Goal: Information Seeking & Learning: Learn about a topic

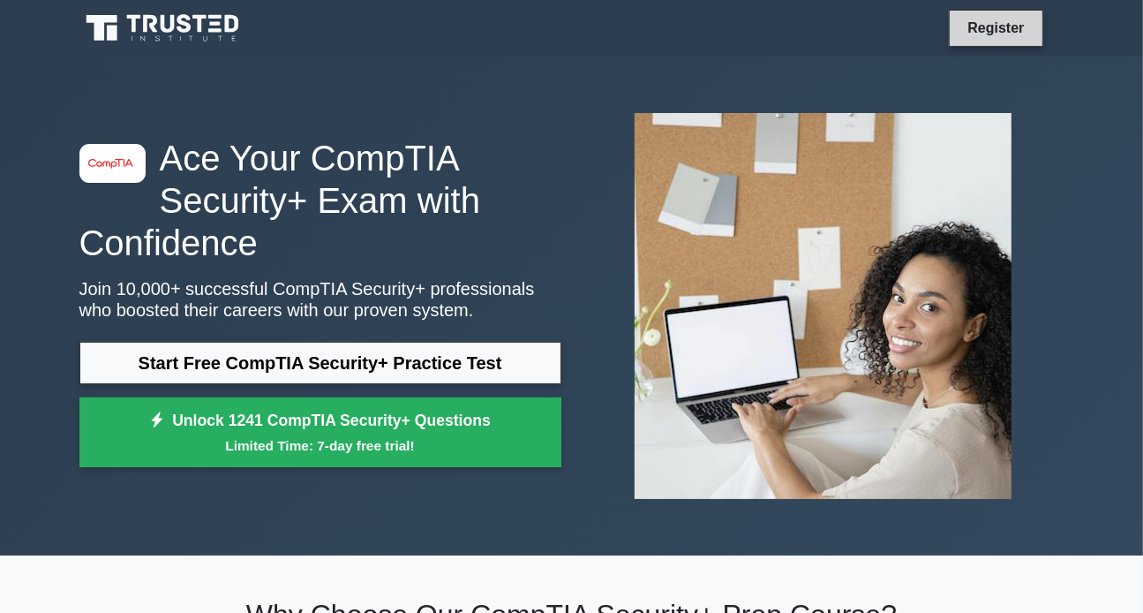
click at [987, 29] on link "Register" at bounding box center [996, 28] width 78 height 22
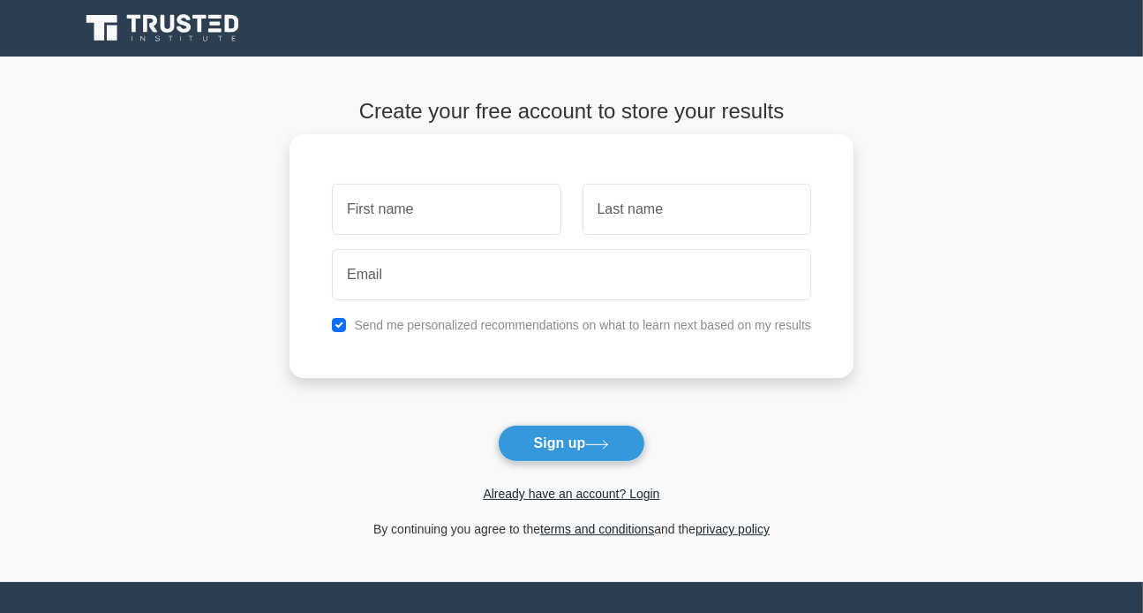
click at [459, 213] on input "text" at bounding box center [446, 209] width 229 height 51
type input "[PERSON_NAME]"
type input "Prine"
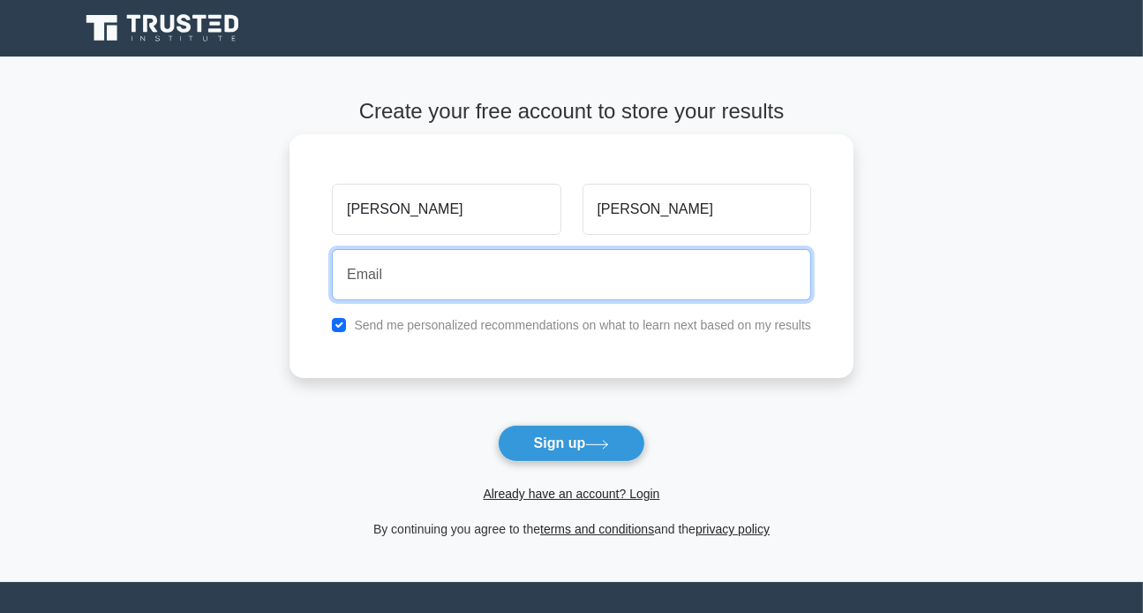
type input "Danprine60@gmail.com"
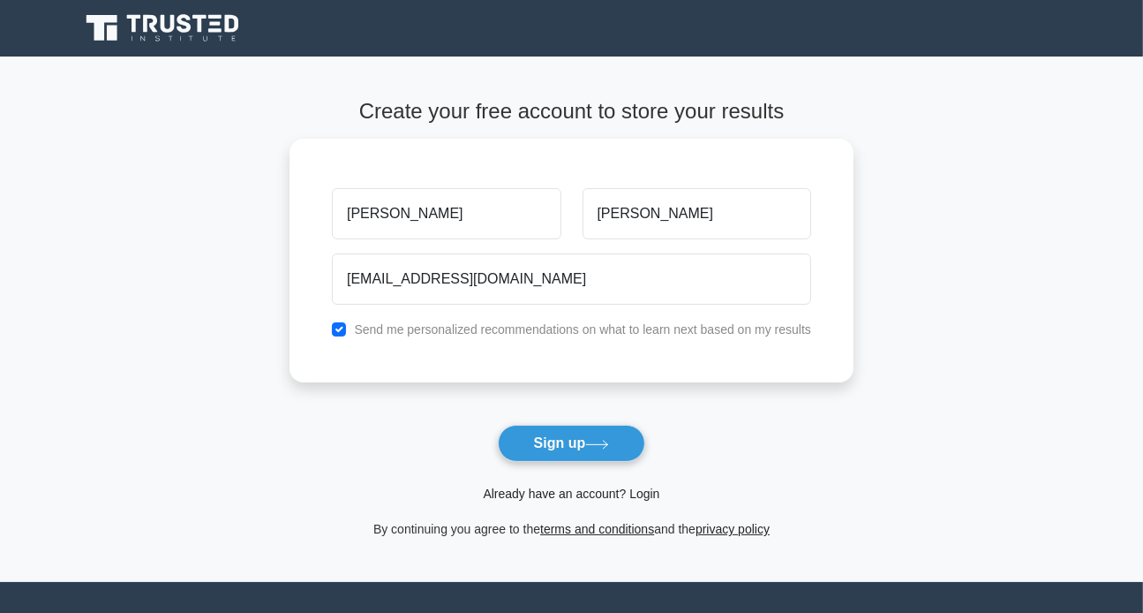
click at [512, 492] on link "Already have an account? Login" at bounding box center [571, 493] width 177 height 14
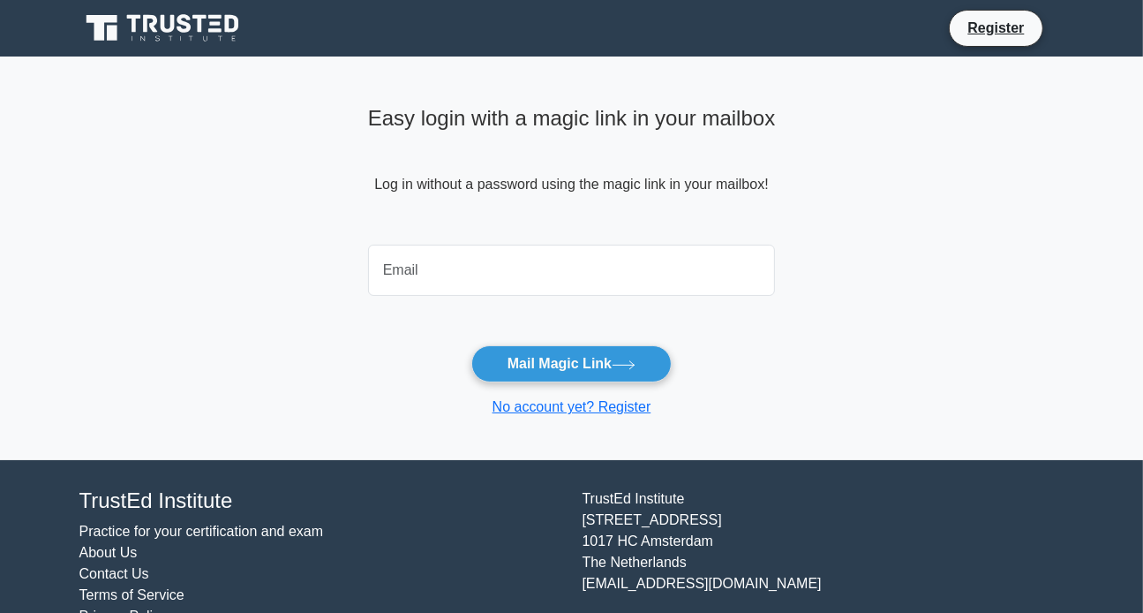
click at [614, 281] on input "email" at bounding box center [572, 270] width 408 height 51
type input "Danprine60@gmail.com"
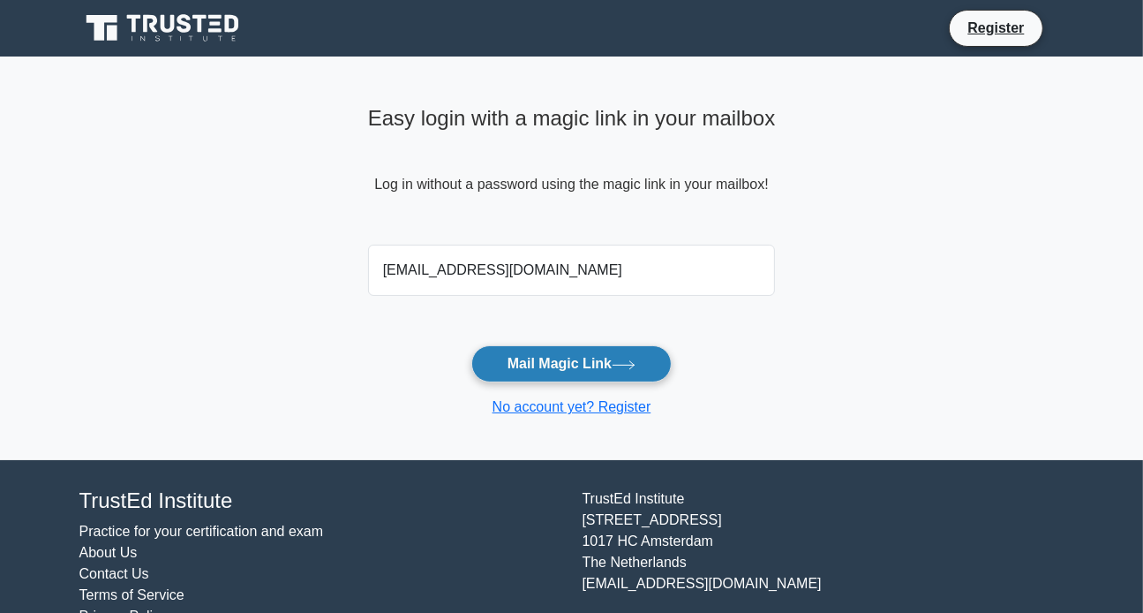
click at [554, 361] on button "Mail Magic Link" at bounding box center [571, 363] width 200 height 37
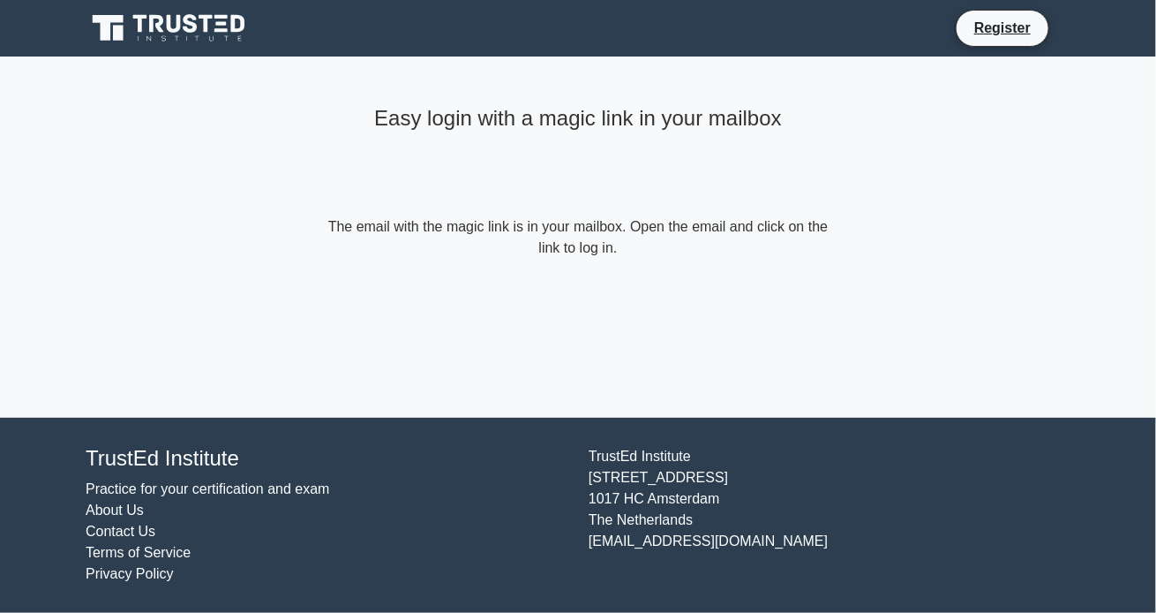
click at [914, 255] on main "Easy login with a magic link in your mailbox The email with the magic link is i…" at bounding box center [578, 236] width 1156 height 361
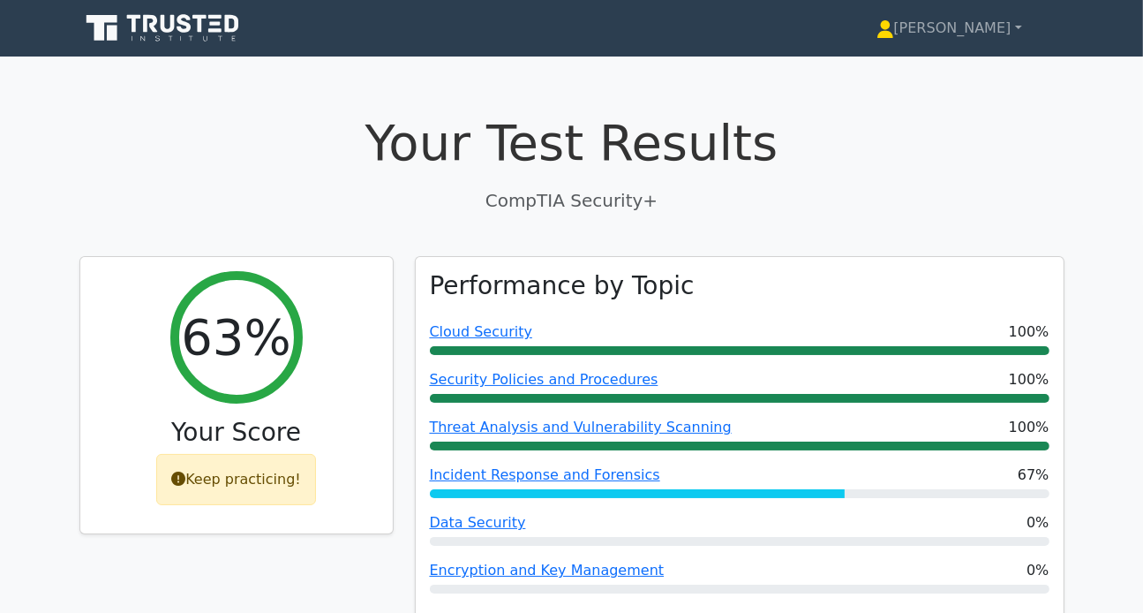
click at [879, 116] on h1 "Your Test Results" at bounding box center [571, 142] width 985 height 59
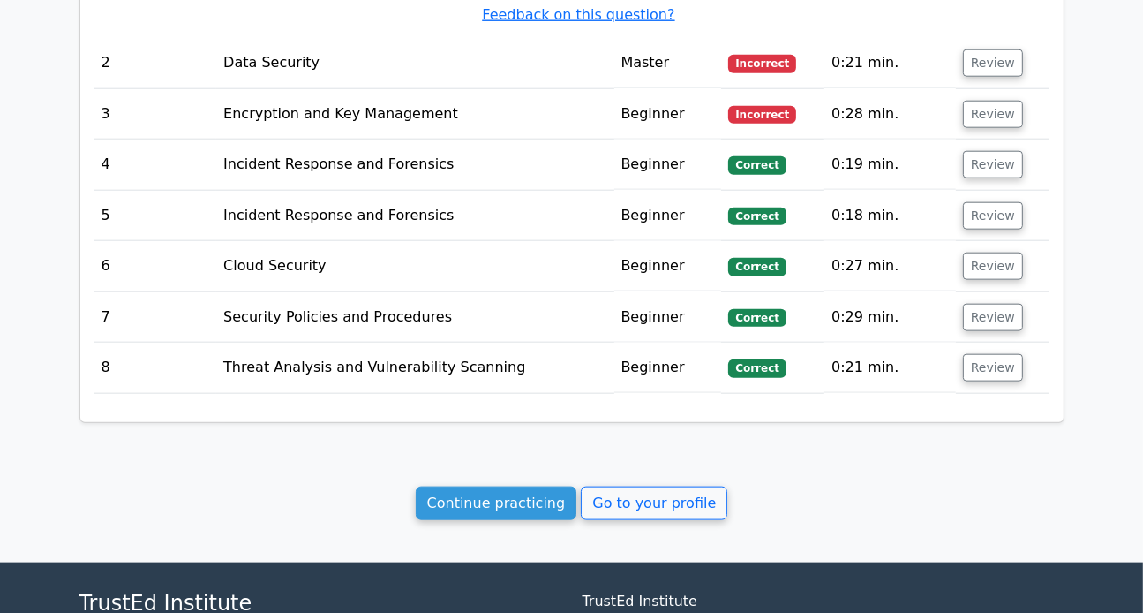
scroll to position [1747, 0]
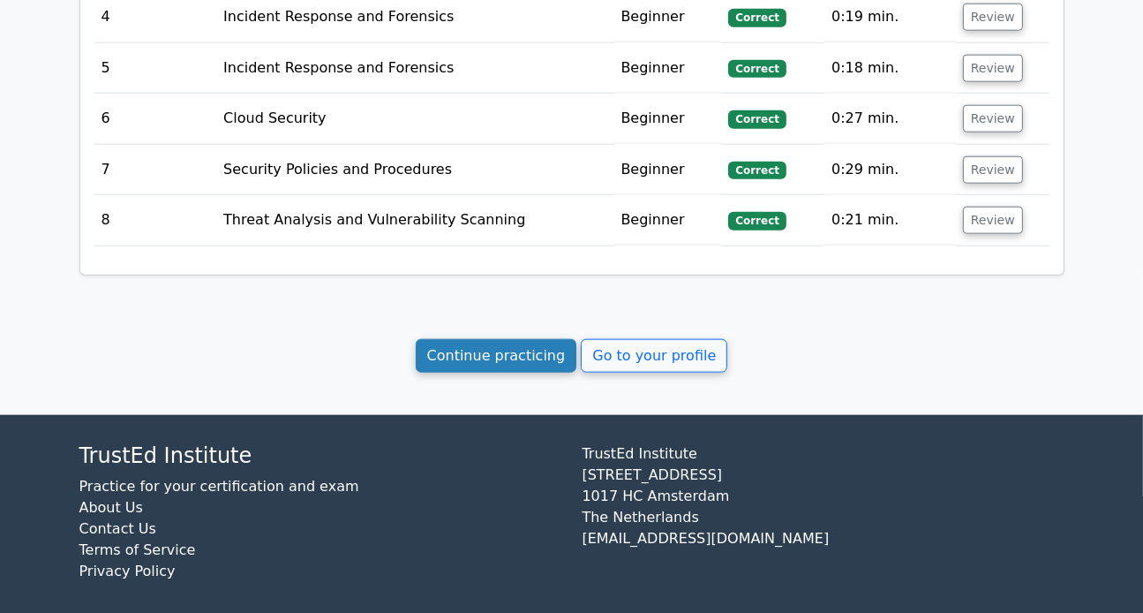
click at [501, 339] on link "Continue practicing" at bounding box center [497, 356] width 162 height 34
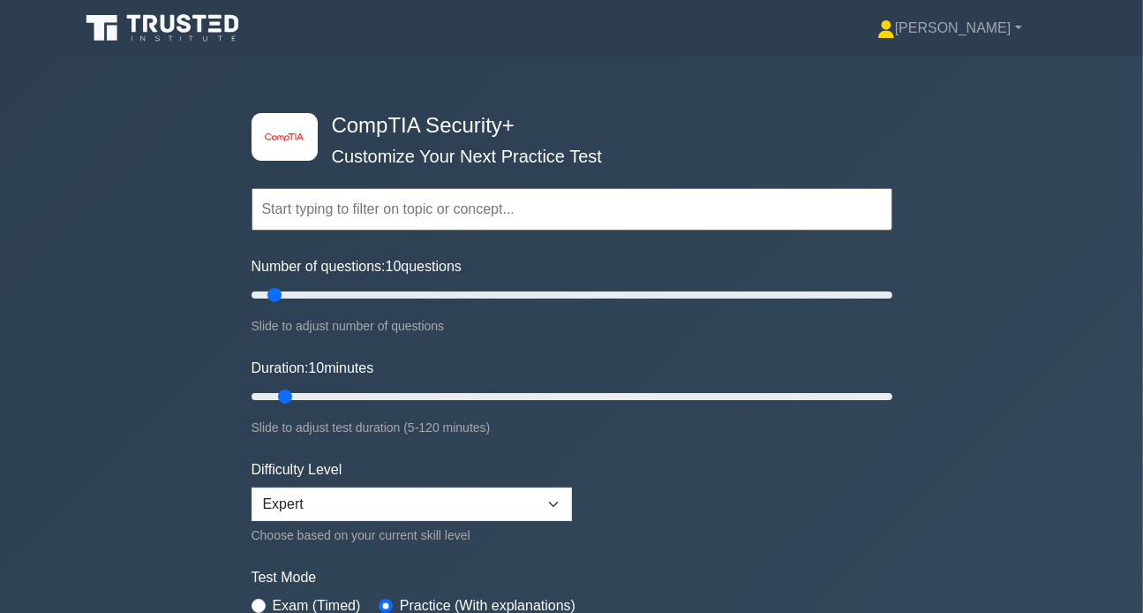
click at [31, 174] on div "image/svg+xml CompTIA Security+ Customize Your Next Practice Test Topics Crypto…" at bounding box center [571, 396] width 1143 height 680
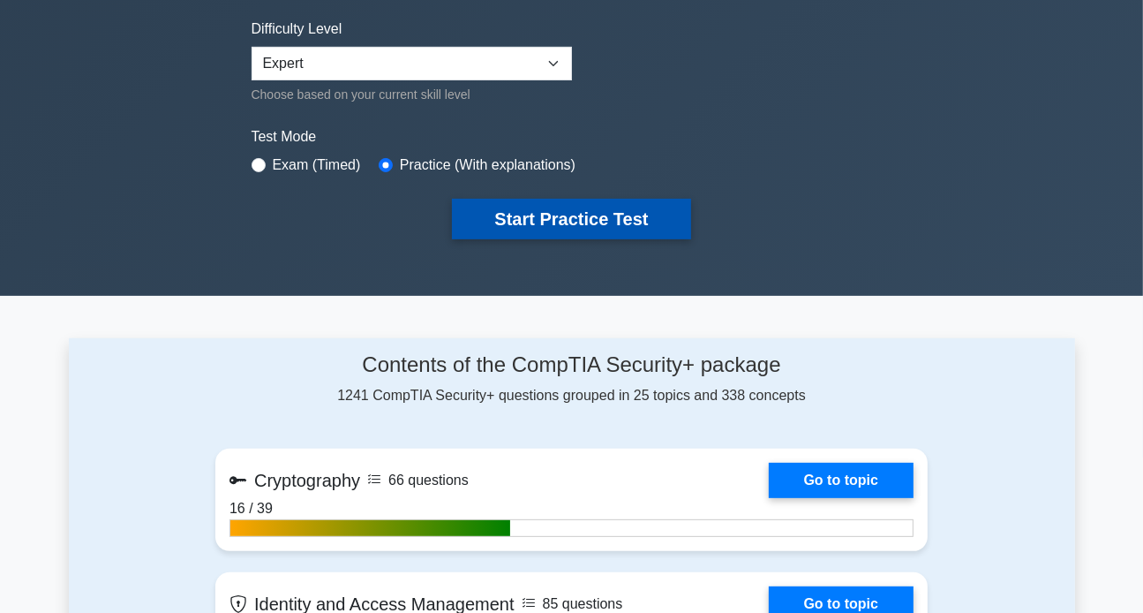
scroll to position [441, 0]
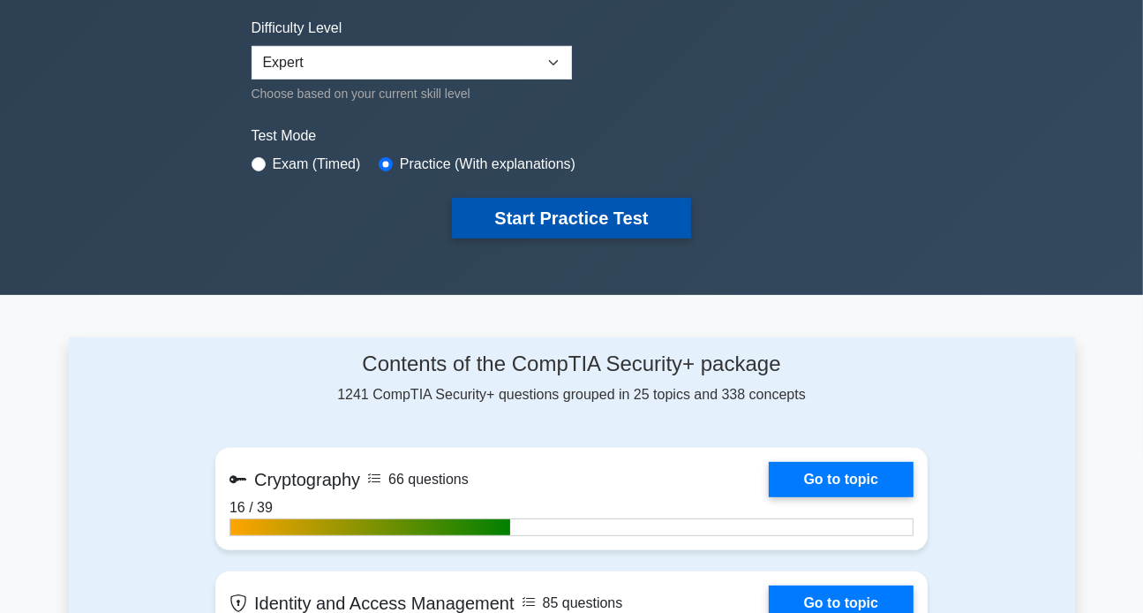
click at [586, 206] on button "Start Practice Test" at bounding box center [571, 218] width 238 height 41
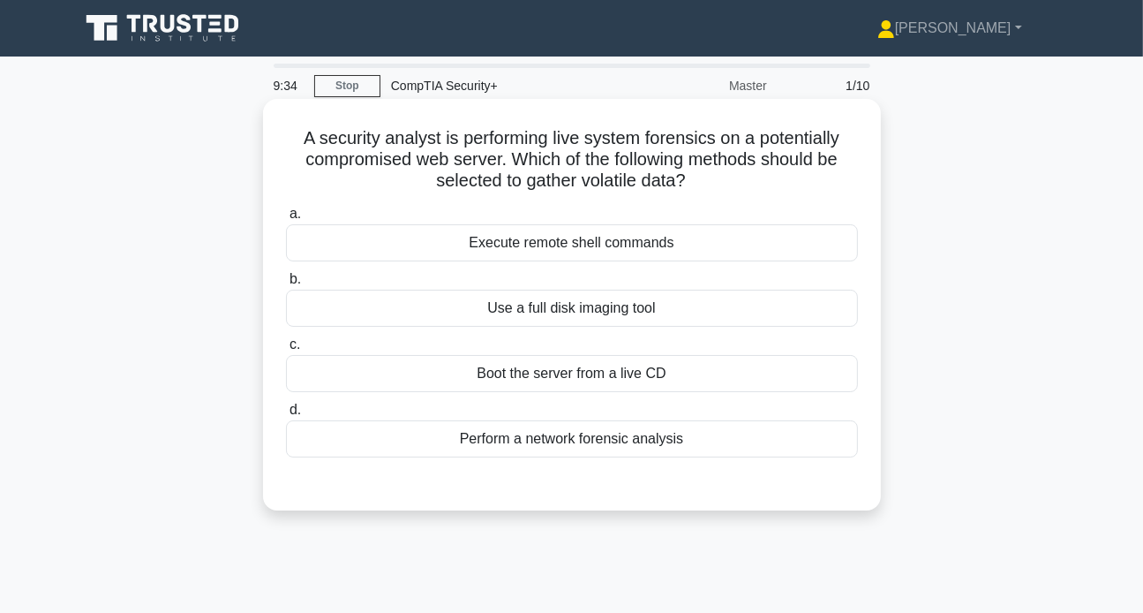
click at [439, 294] on div "Use a full disk imaging tool" at bounding box center [572, 308] width 572 height 37
click at [286, 285] on input "b. Use a full disk imaging tool" at bounding box center [286, 279] width 0 height 11
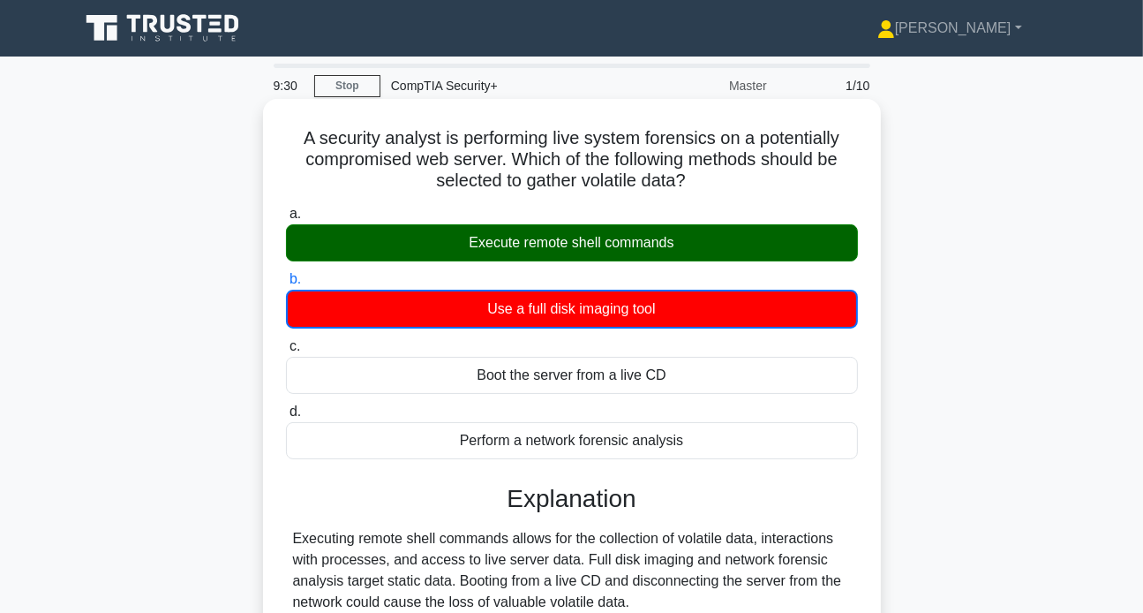
click at [362, 531] on div "Executing remote shell commands allows for the collection of volatile data, int…" at bounding box center [572, 570] width 558 height 85
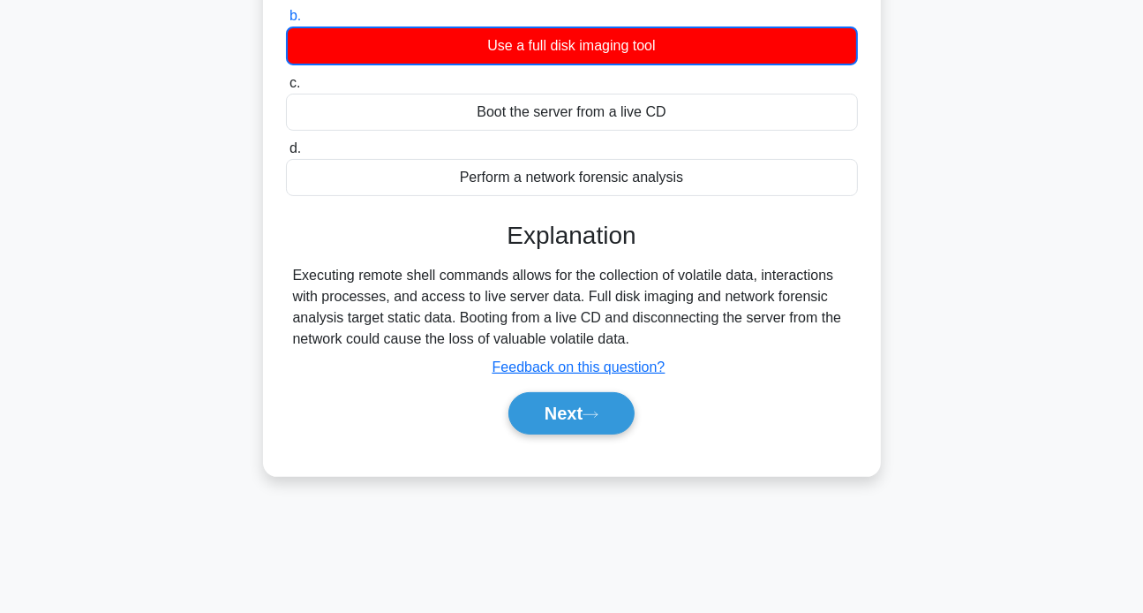
scroll to position [264, 0]
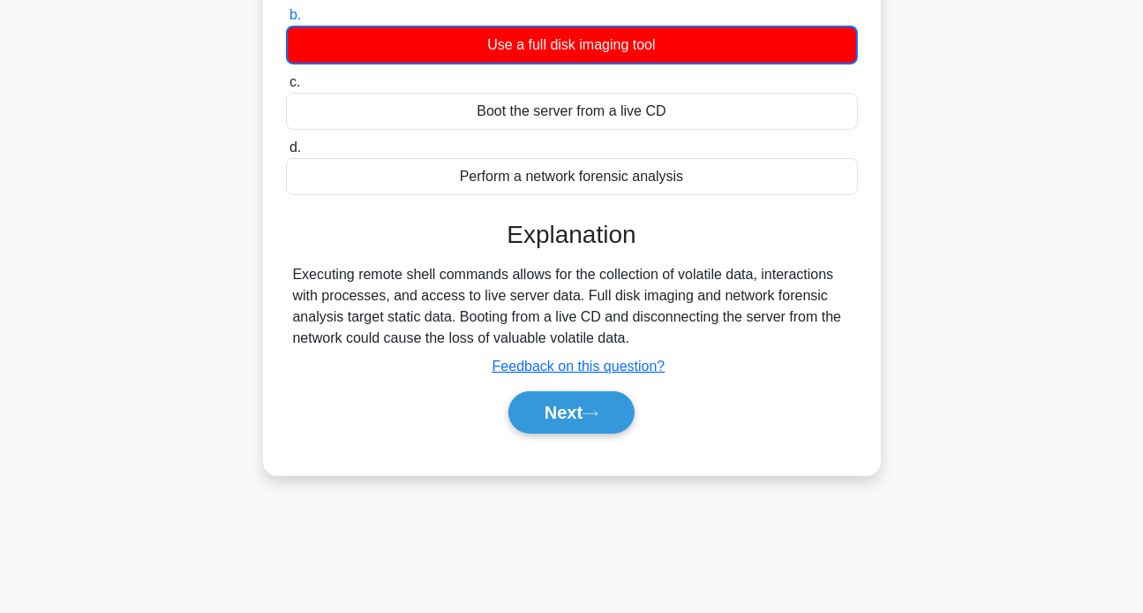
click at [392, 310] on div "Executing remote shell commands allows for the collection of volatile data, int…" at bounding box center [572, 306] width 558 height 85
click at [431, 318] on div "Executing remote shell commands allows for the collection of volatile data, int…" at bounding box center [572, 306] width 558 height 85
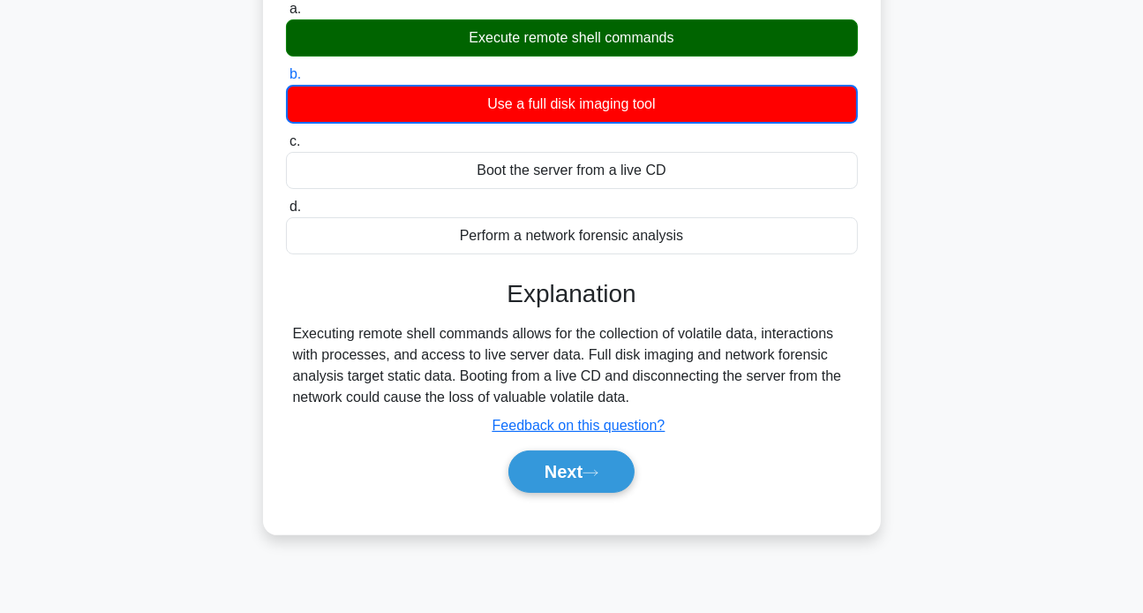
scroll to position [341, 0]
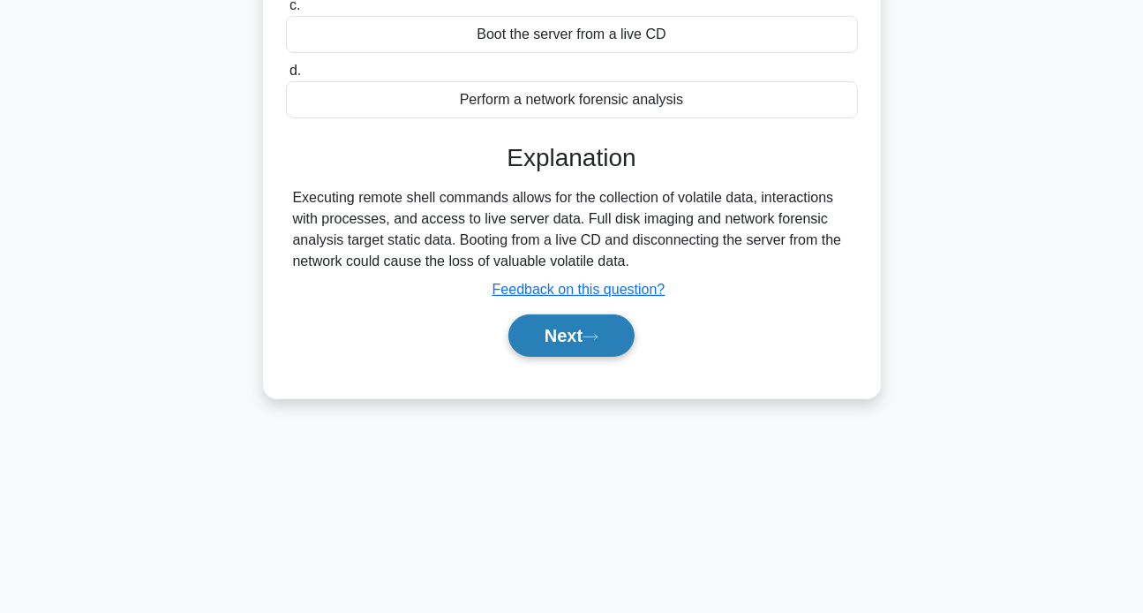
click at [537, 322] on button "Next" at bounding box center [571, 335] width 126 height 42
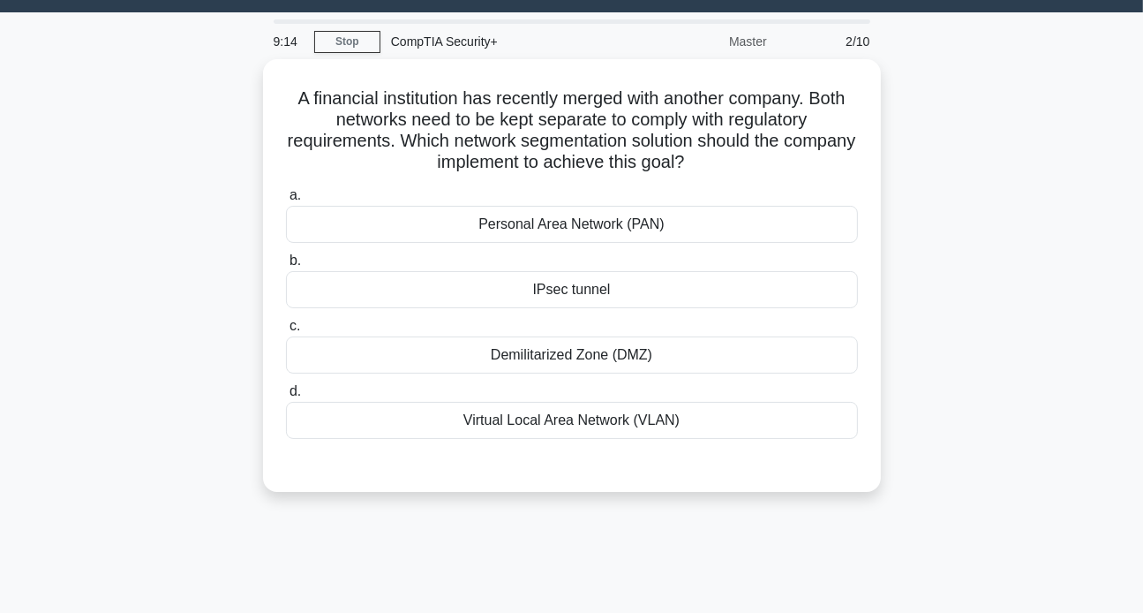
scroll to position [0, 0]
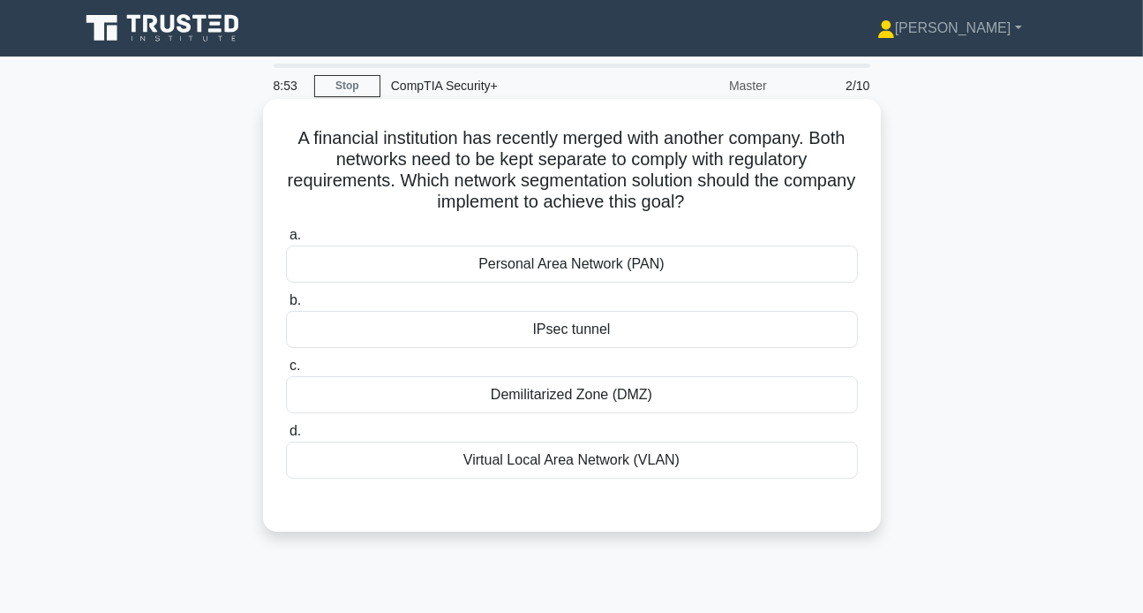
click at [576, 458] on div "Virtual Local Area Network (VLAN)" at bounding box center [572, 459] width 572 height 37
click at [286, 437] on input "d. Virtual Local Area Network (VLAN)" at bounding box center [286, 431] width 0 height 11
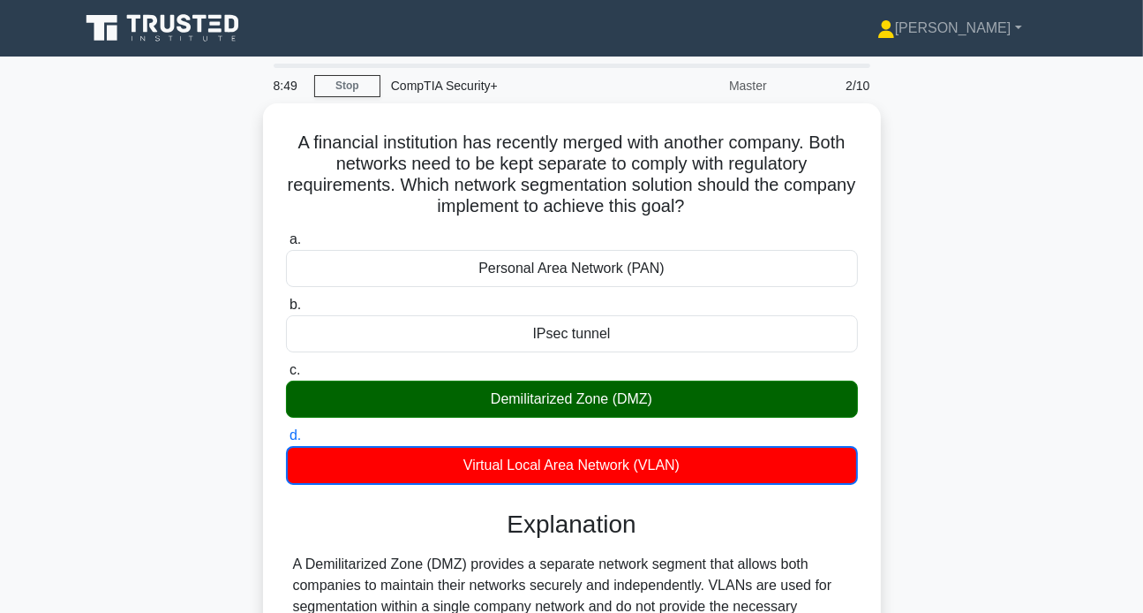
click at [175, 488] on div "A financial institution has recently merged with another company. Both networks…" at bounding box center [572, 455] width 1006 height 704
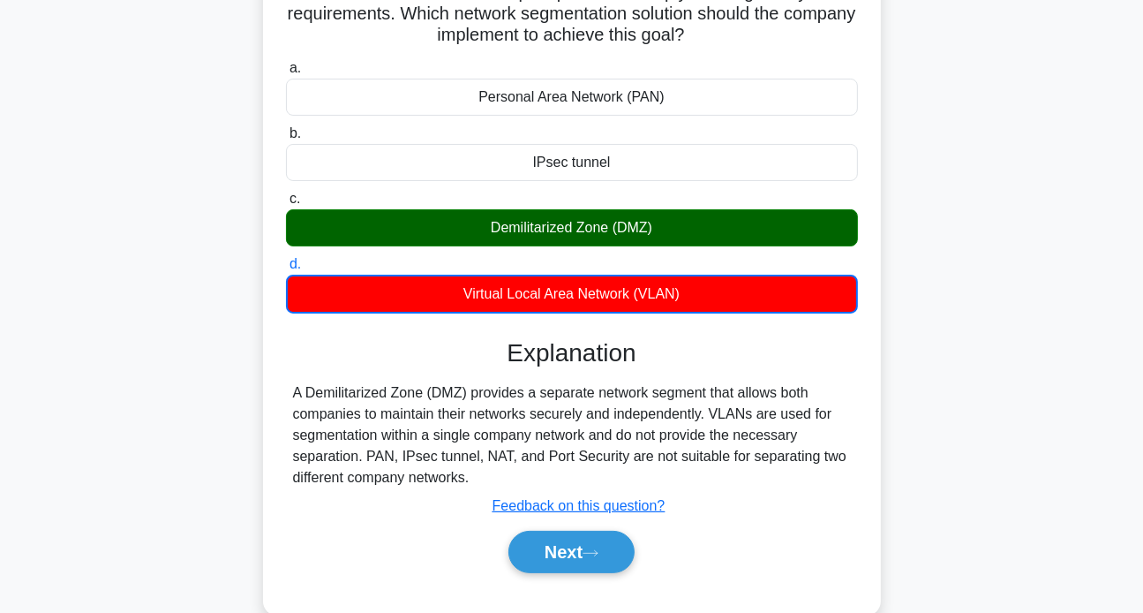
click at [380, 447] on div "A Demilitarized Zone (DMZ) provides a separate network segment that allows both…" at bounding box center [572, 435] width 558 height 106
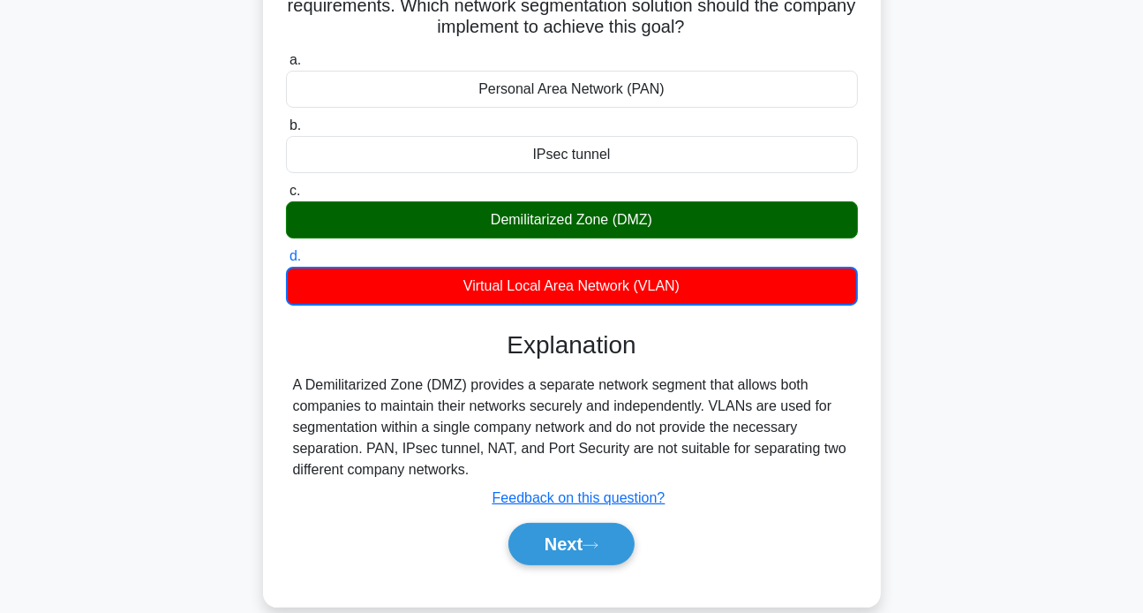
scroll to position [176, 0]
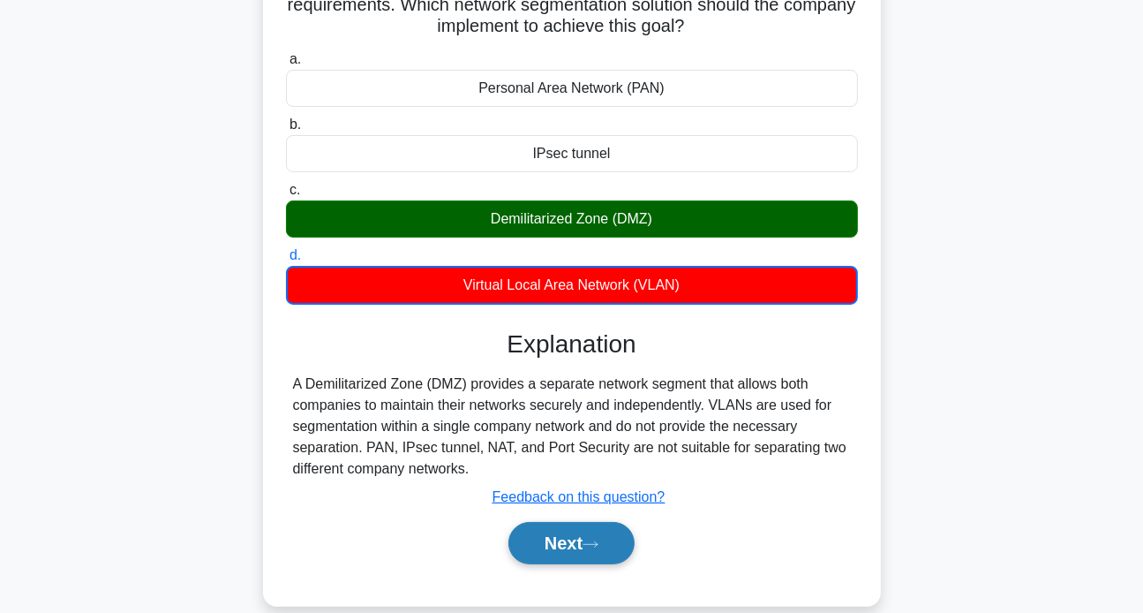
click at [576, 545] on button "Next" at bounding box center [571, 543] width 126 height 42
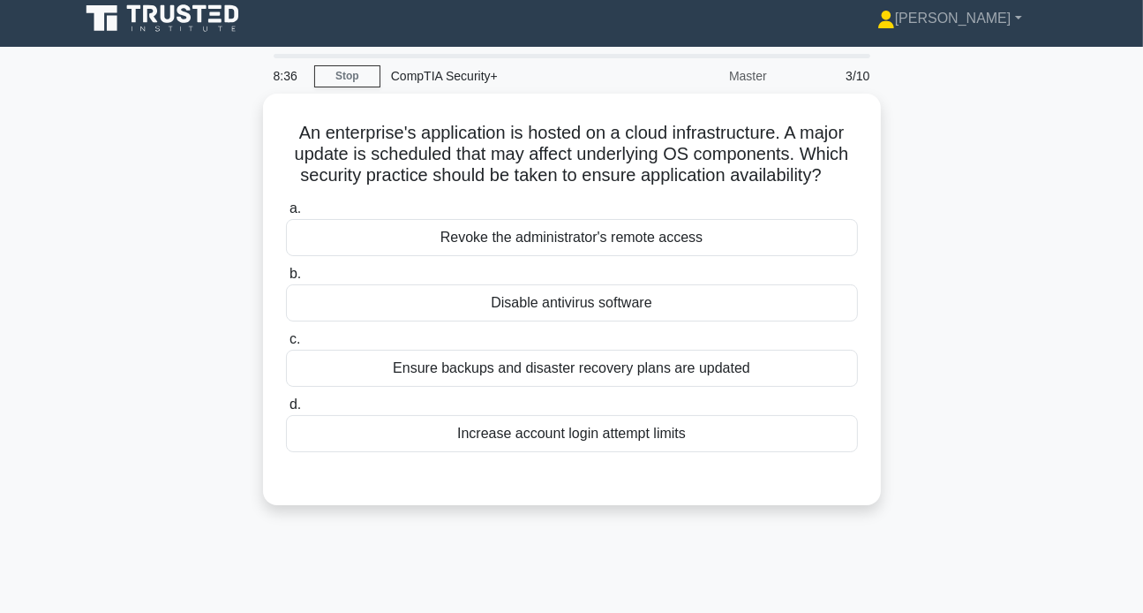
scroll to position [0, 0]
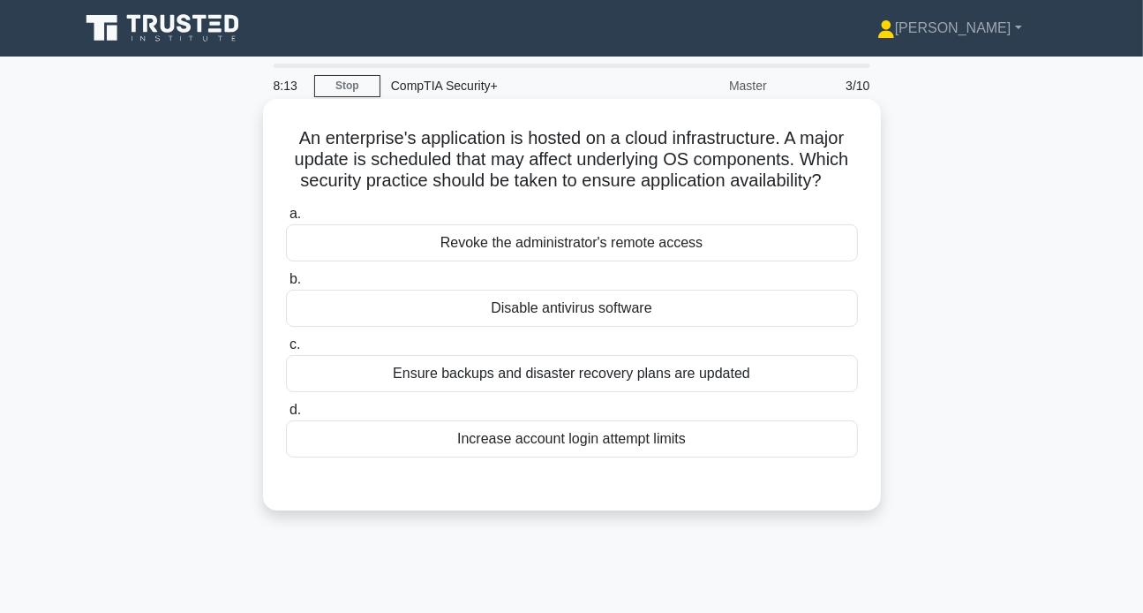
click at [612, 372] on div "Ensure backups and disaster recovery plans are updated" at bounding box center [572, 373] width 572 height 37
click at [286, 350] on input "c. Ensure backups and disaster recovery plans are updated" at bounding box center [286, 344] width 0 height 11
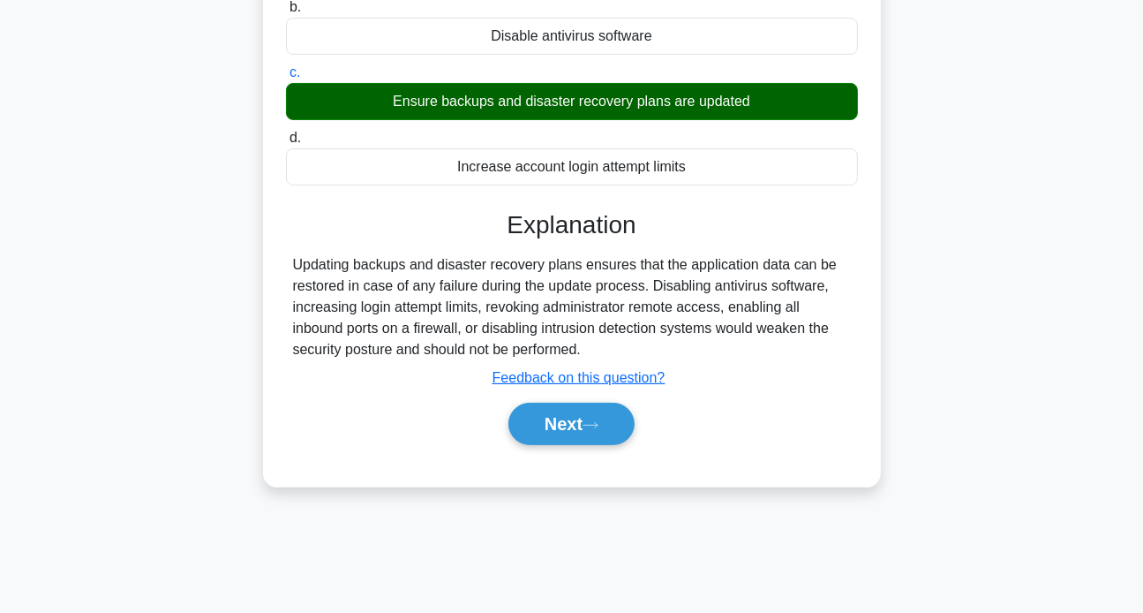
scroll to position [341, 0]
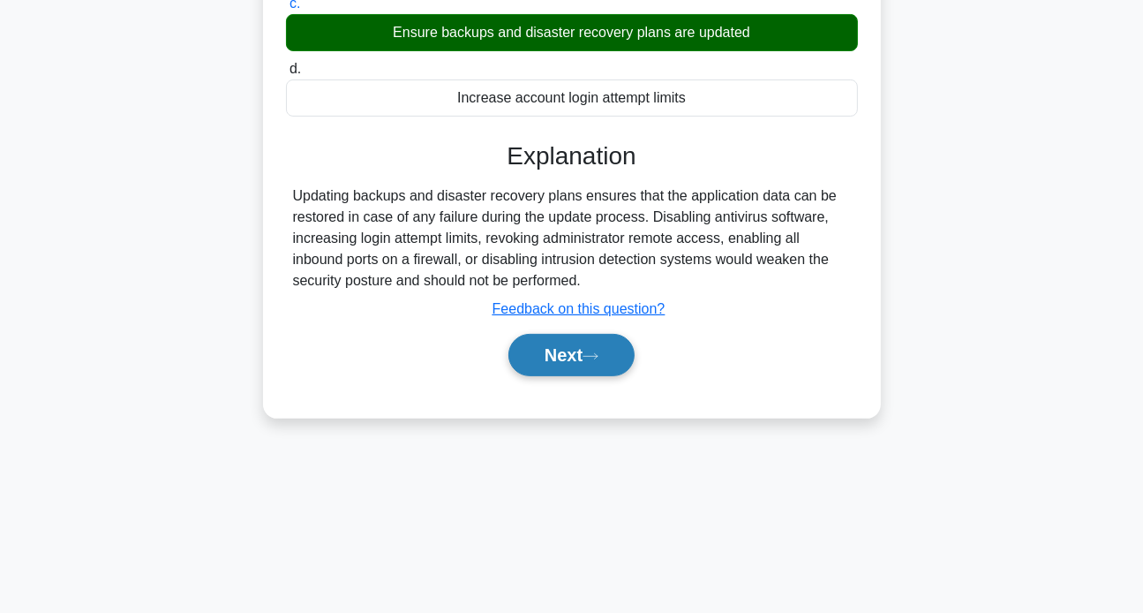
click at [591, 358] on icon at bounding box center [591, 356] width 16 height 10
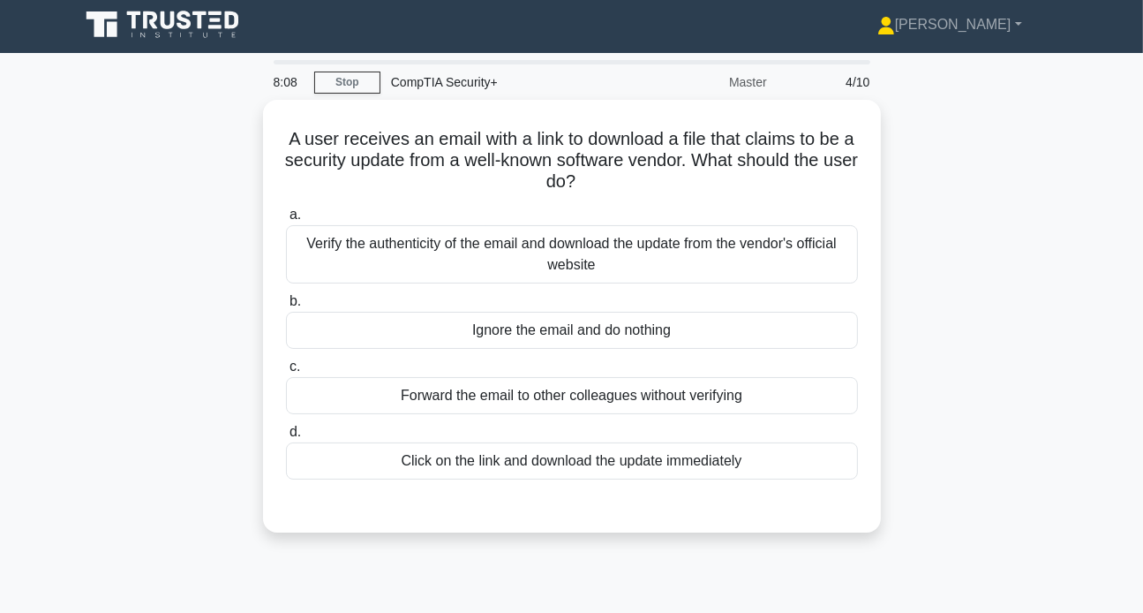
scroll to position [0, 0]
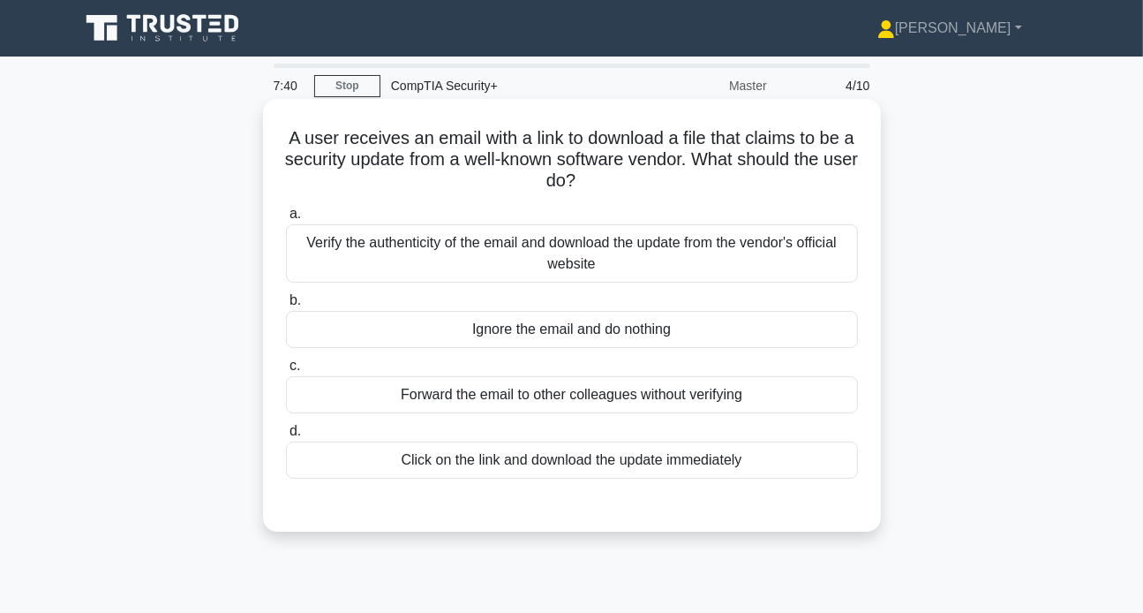
click at [496, 251] on div "Verify the authenticity of the email and download the update from the vendor's …" at bounding box center [572, 253] width 572 height 58
click at [286, 220] on input "a. Verify the authenticity of the email and download the update from the vendor…" at bounding box center [286, 213] width 0 height 11
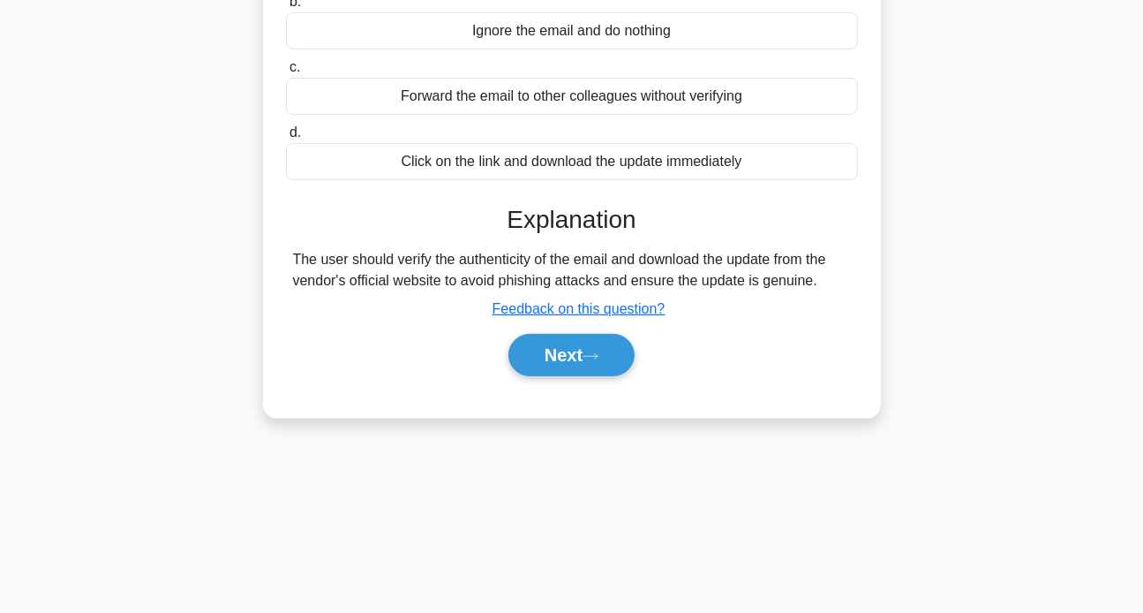
scroll to position [341, 0]
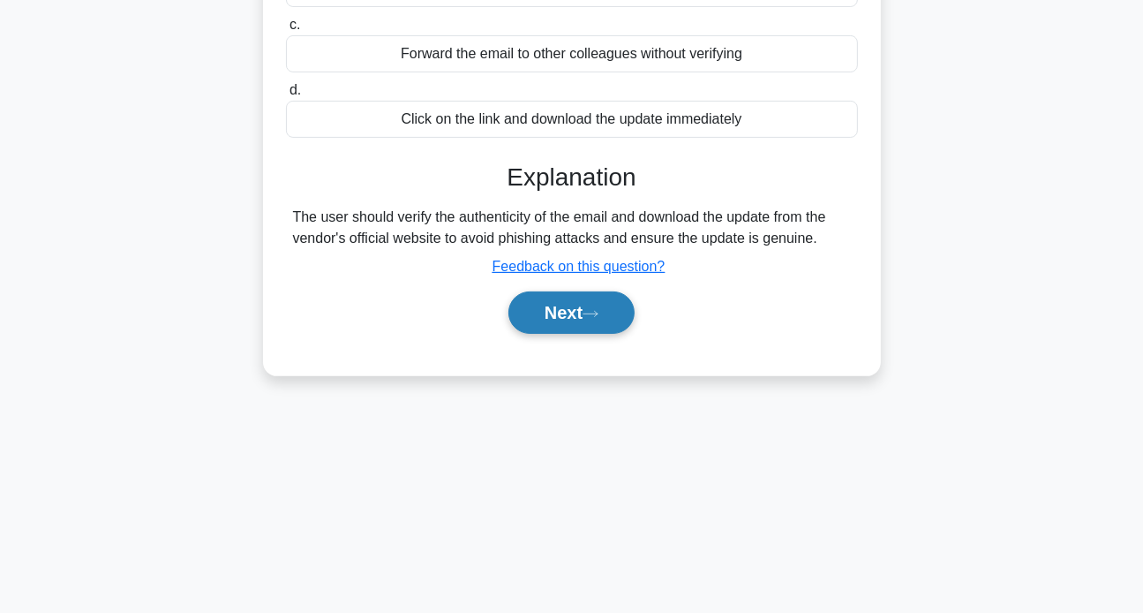
click at [604, 301] on button "Next" at bounding box center [571, 312] width 126 height 42
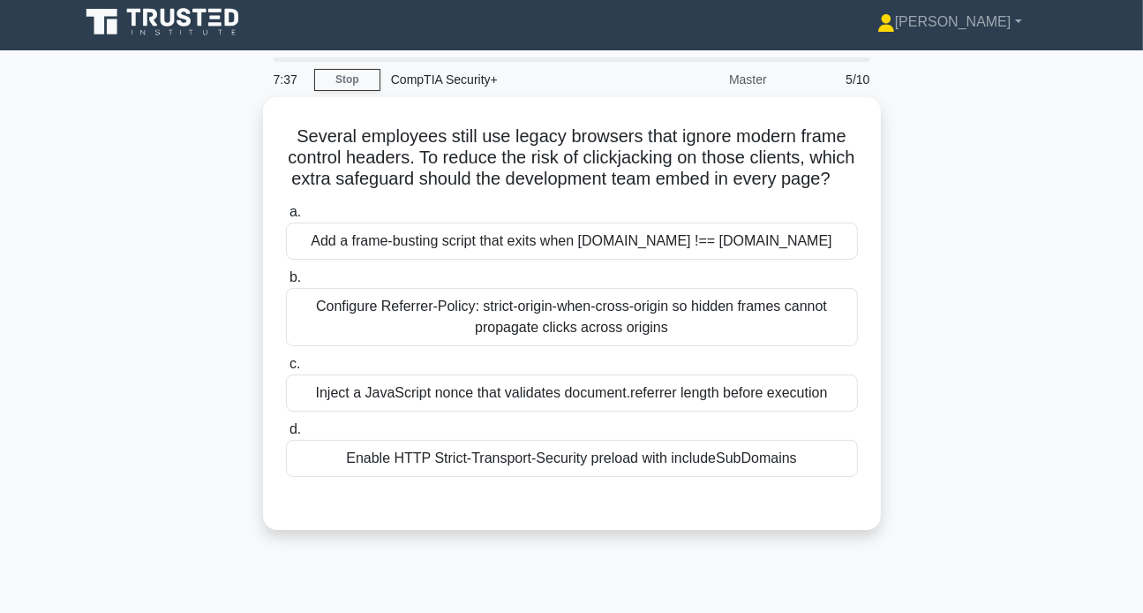
scroll to position [0, 0]
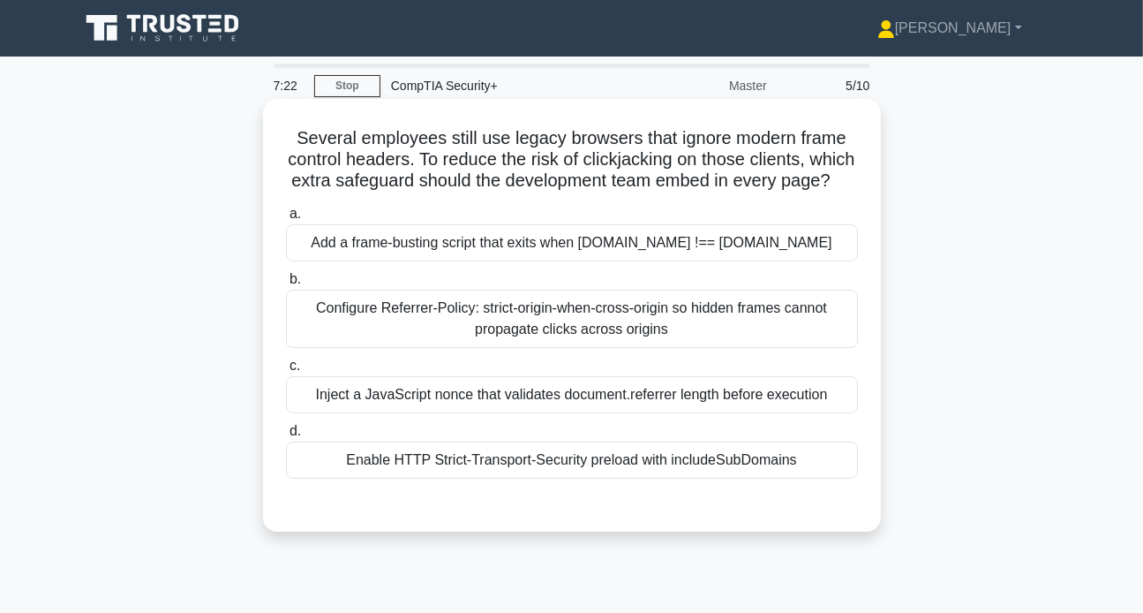
click at [389, 473] on div "Enable HTTP Strict-Transport-Security preload with includeSubDomains" at bounding box center [572, 459] width 572 height 37
click at [286, 437] on input "d. Enable HTTP Strict-Transport-Security preload with includeSubDomains" at bounding box center [286, 431] width 0 height 11
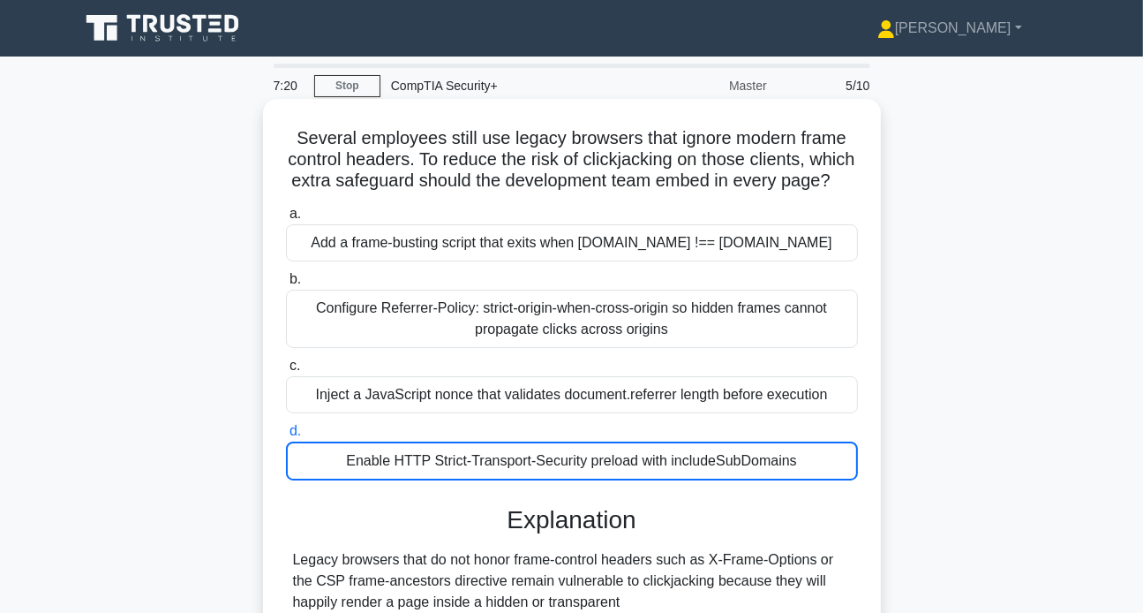
click at [388, 474] on div "Enable HTTP Strict-Transport-Security preload with includeSubDomains" at bounding box center [572, 460] width 572 height 39
click at [286, 437] on input "d. Enable HTTP Strict-Transport-Security preload with includeSubDomains" at bounding box center [286, 431] width 0 height 11
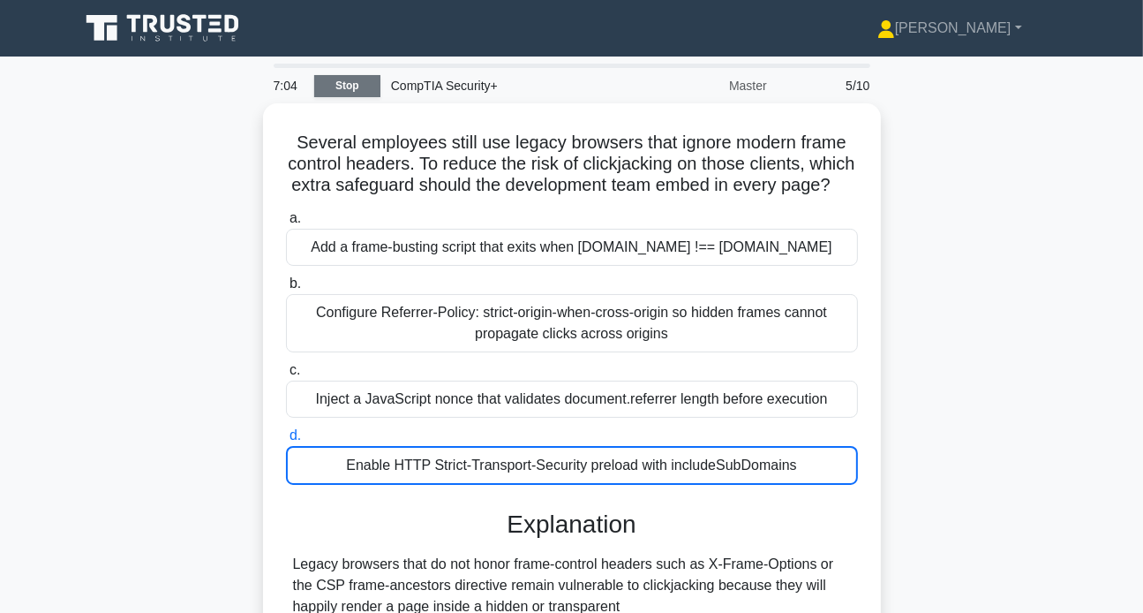
click at [329, 77] on link "Stop" at bounding box center [347, 86] width 66 height 22
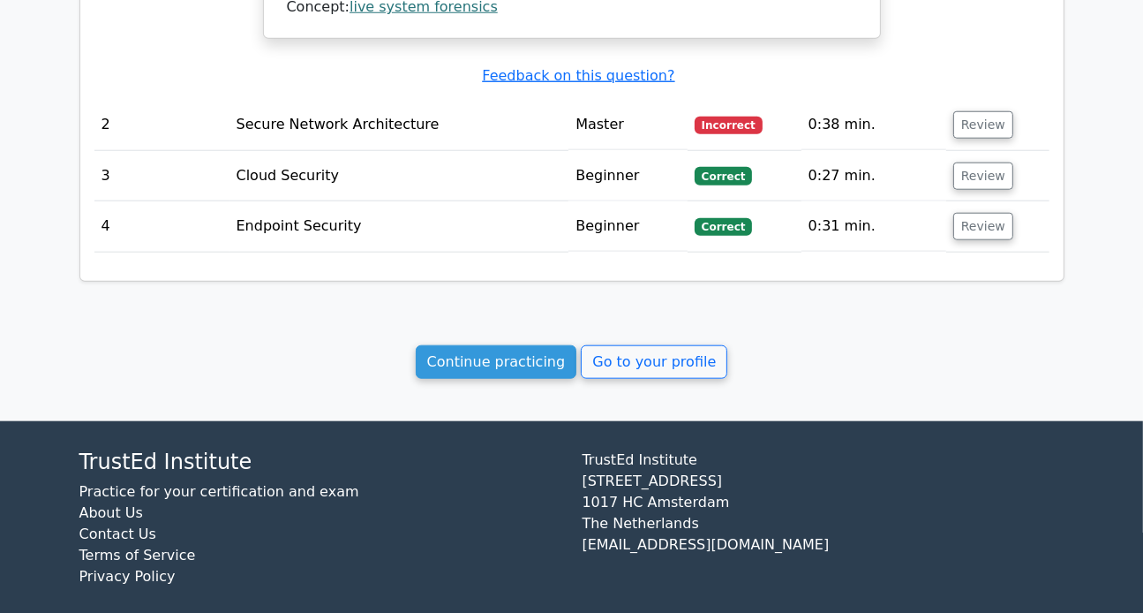
scroll to position [1494, 0]
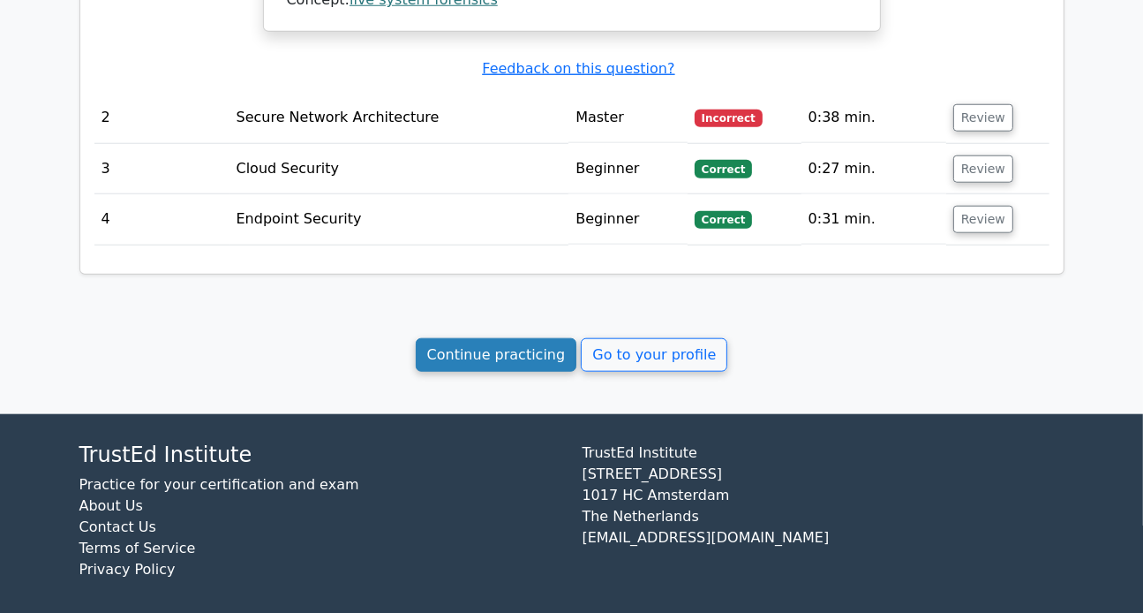
click at [526, 338] on link "Continue practicing" at bounding box center [497, 355] width 162 height 34
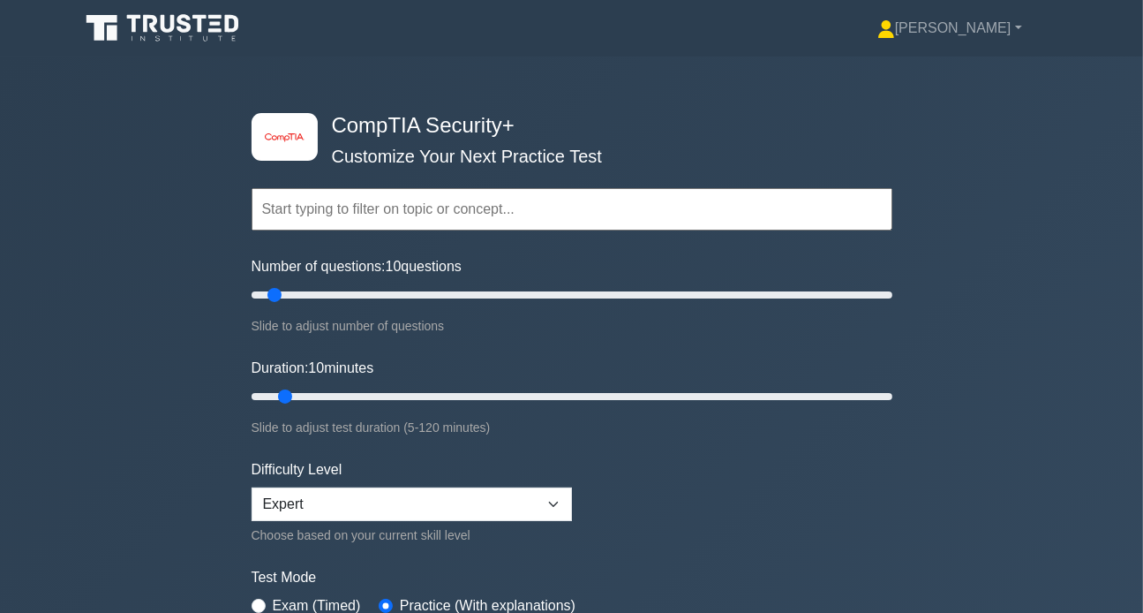
click at [127, 372] on div "image/svg+xml CompTIA Security+ Customize Your Next Practice Test Topics Crypto…" at bounding box center [571, 396] width 1143 height 680
